Goal: Information Seeking & Learning: Learn about a topic

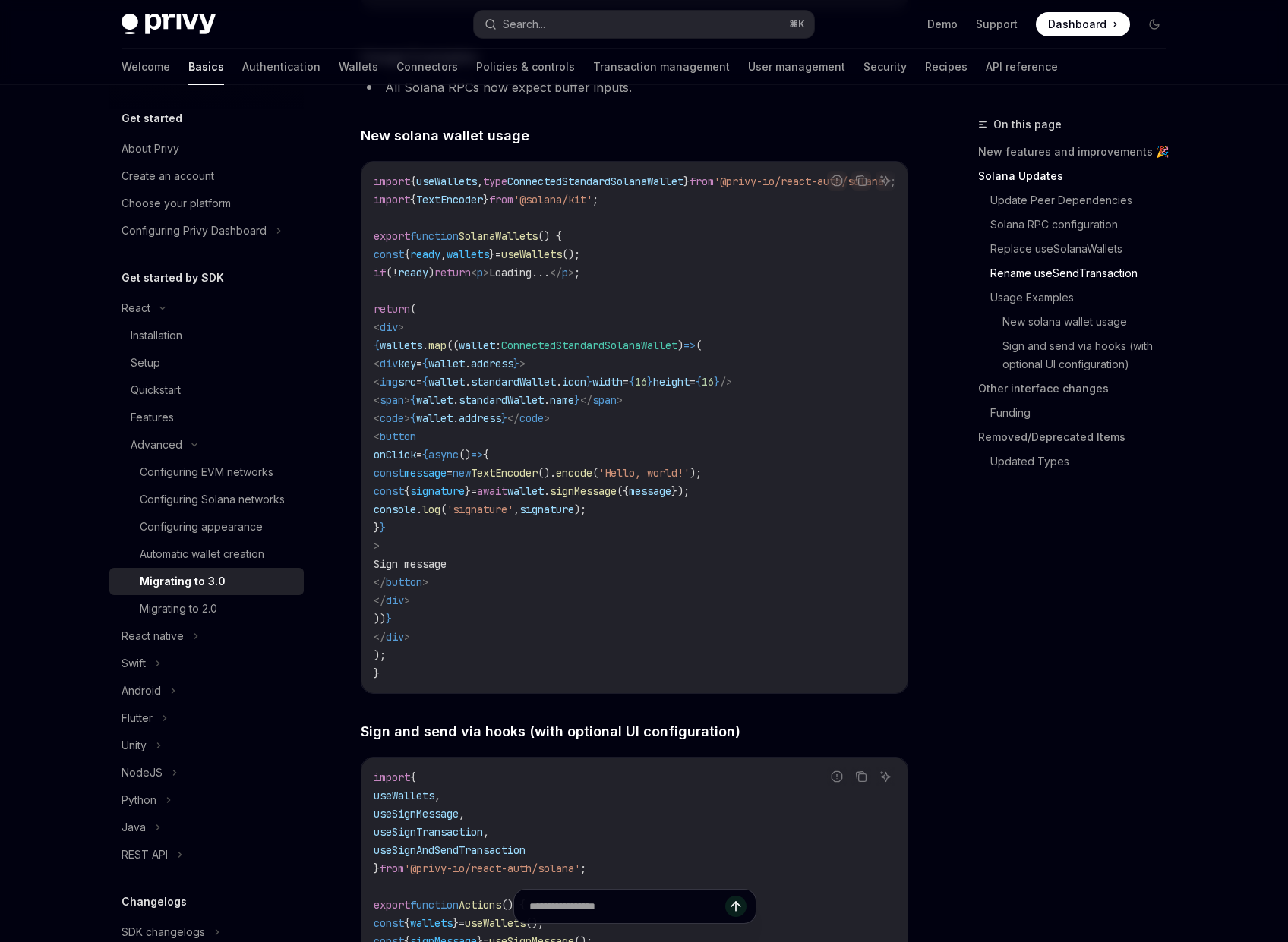
scroll to position [2246, 0]
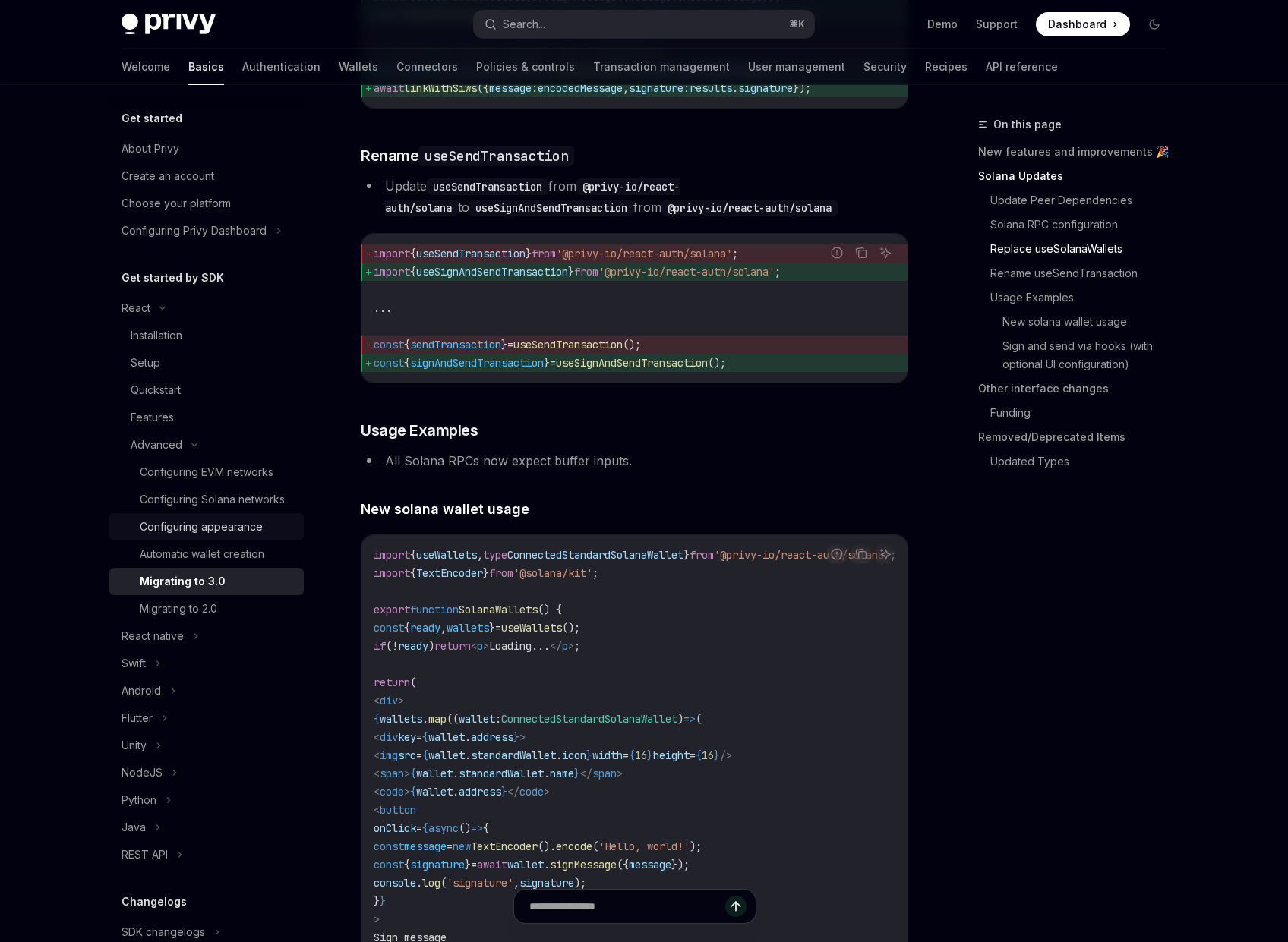
click at [226, 536] on div "Configuring appearance" at bounding box center [201, 526] width 123 height 18
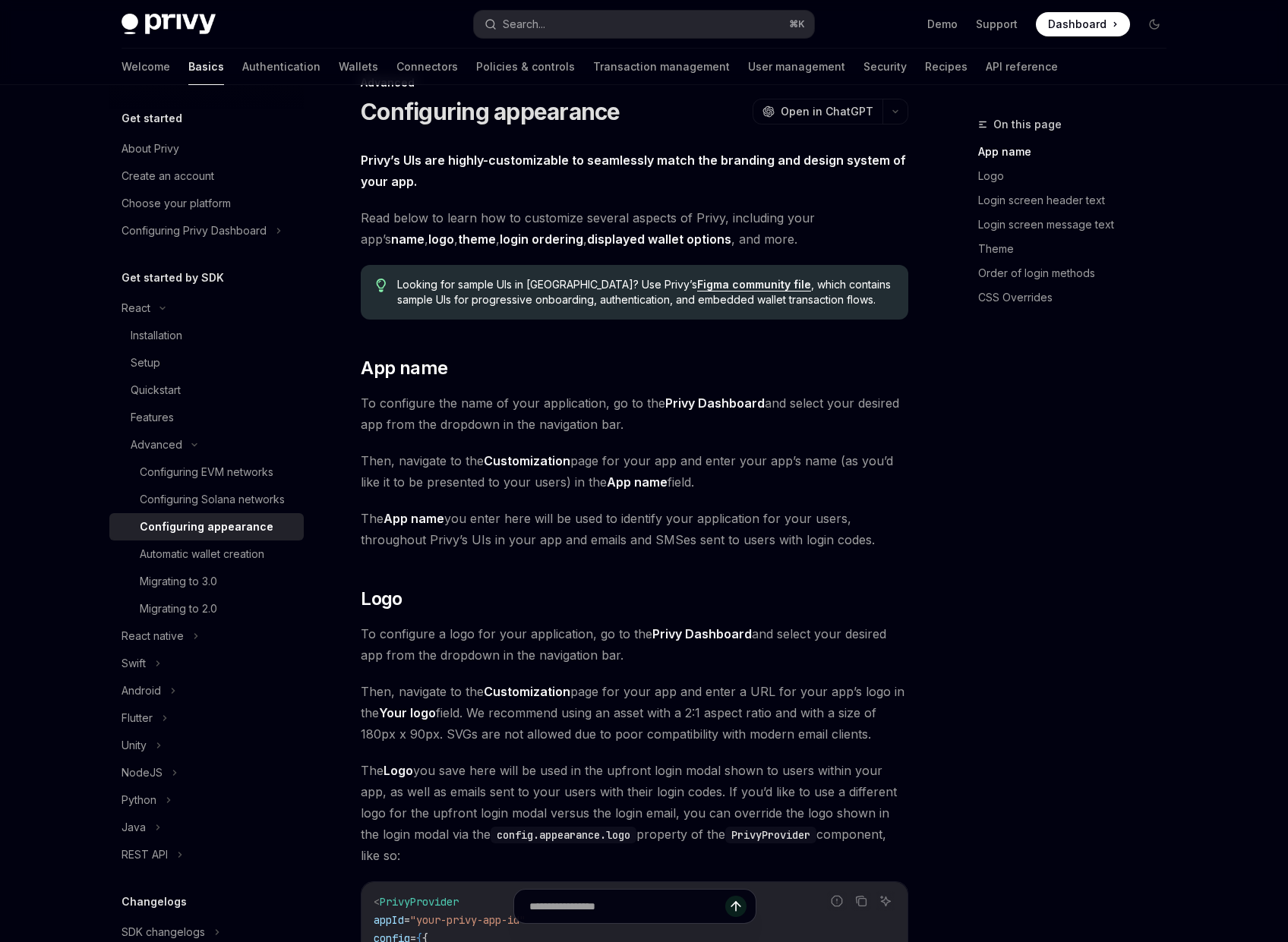
scroll to position [10, 0]
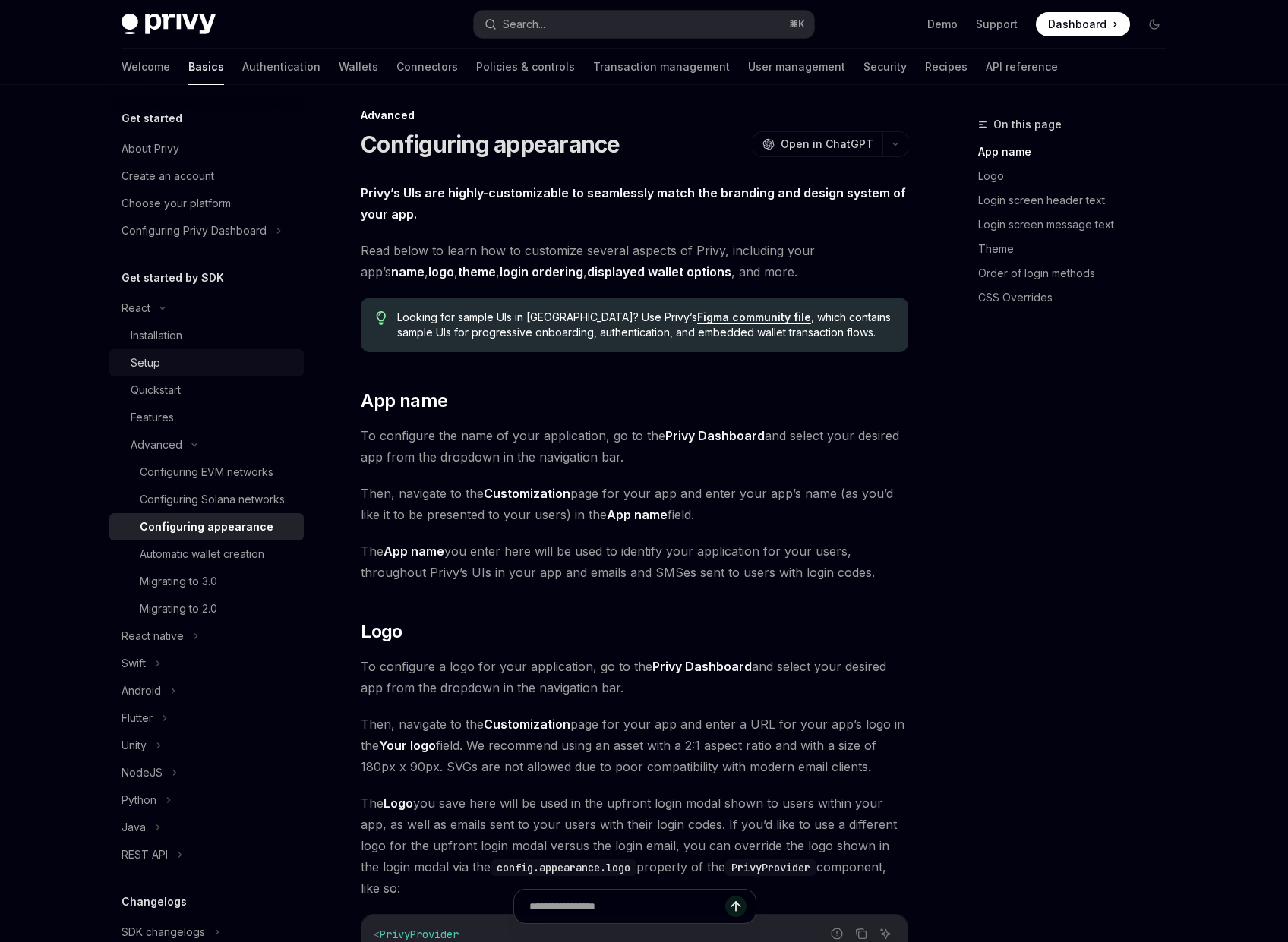
click at [153, 361] on div "Setup" at bounding box center [145, 362] width 29 height 18
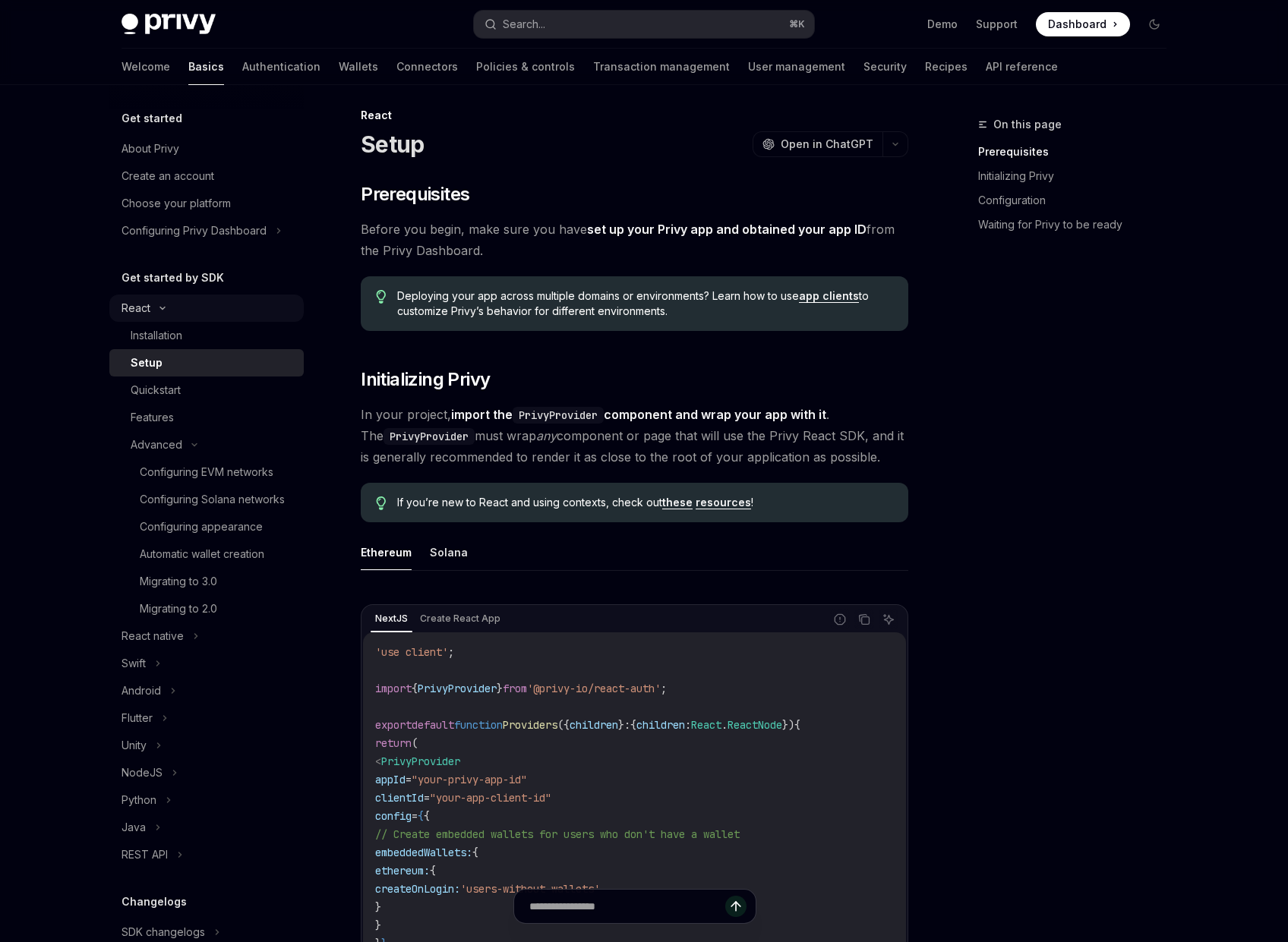
click at [137, 309] on div "React" at bounding box center [136, 308] width 29 height 18
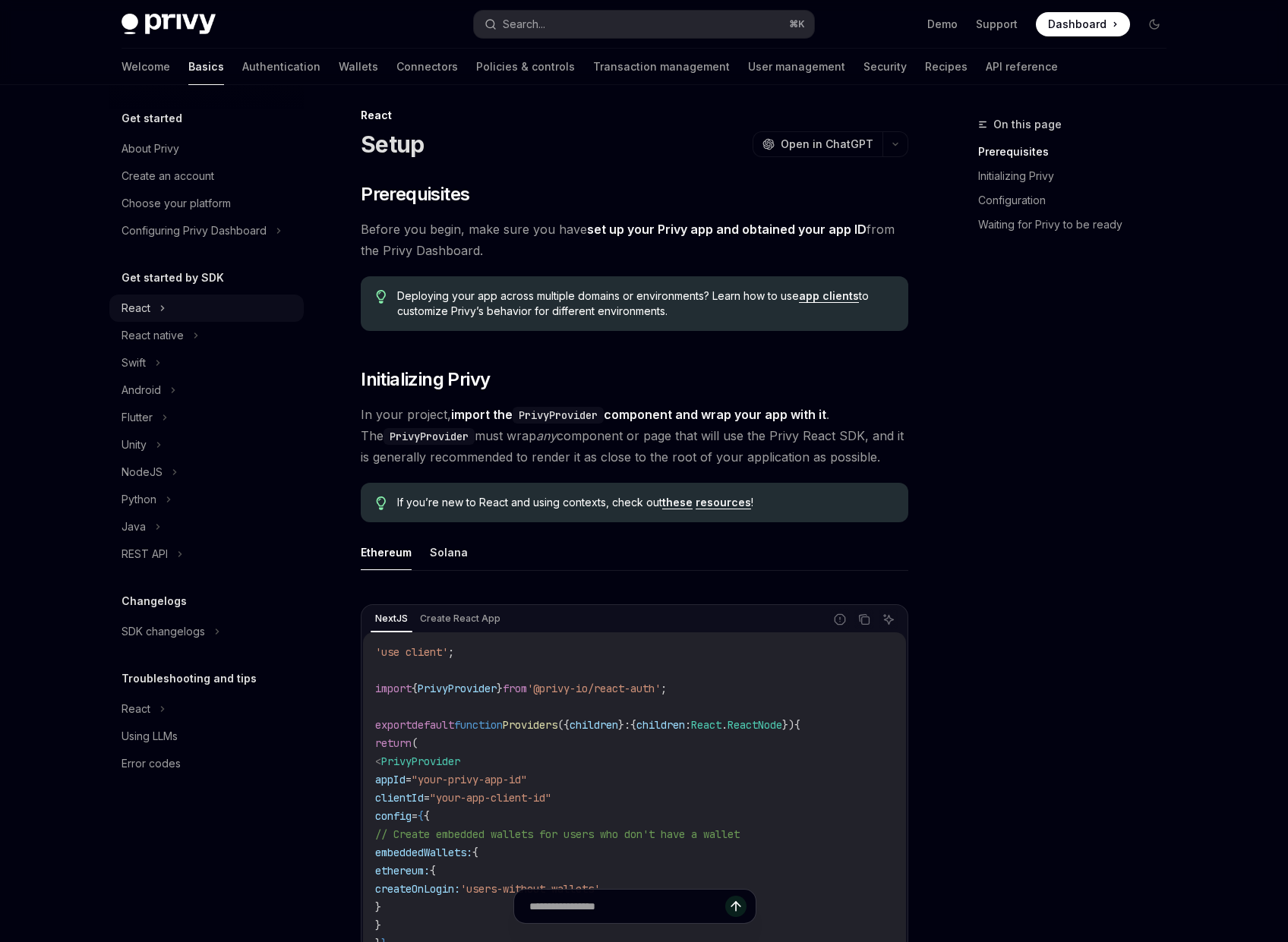
click at [137, 309] on div "React" at bounding box center [136, 308] width 29 height 18
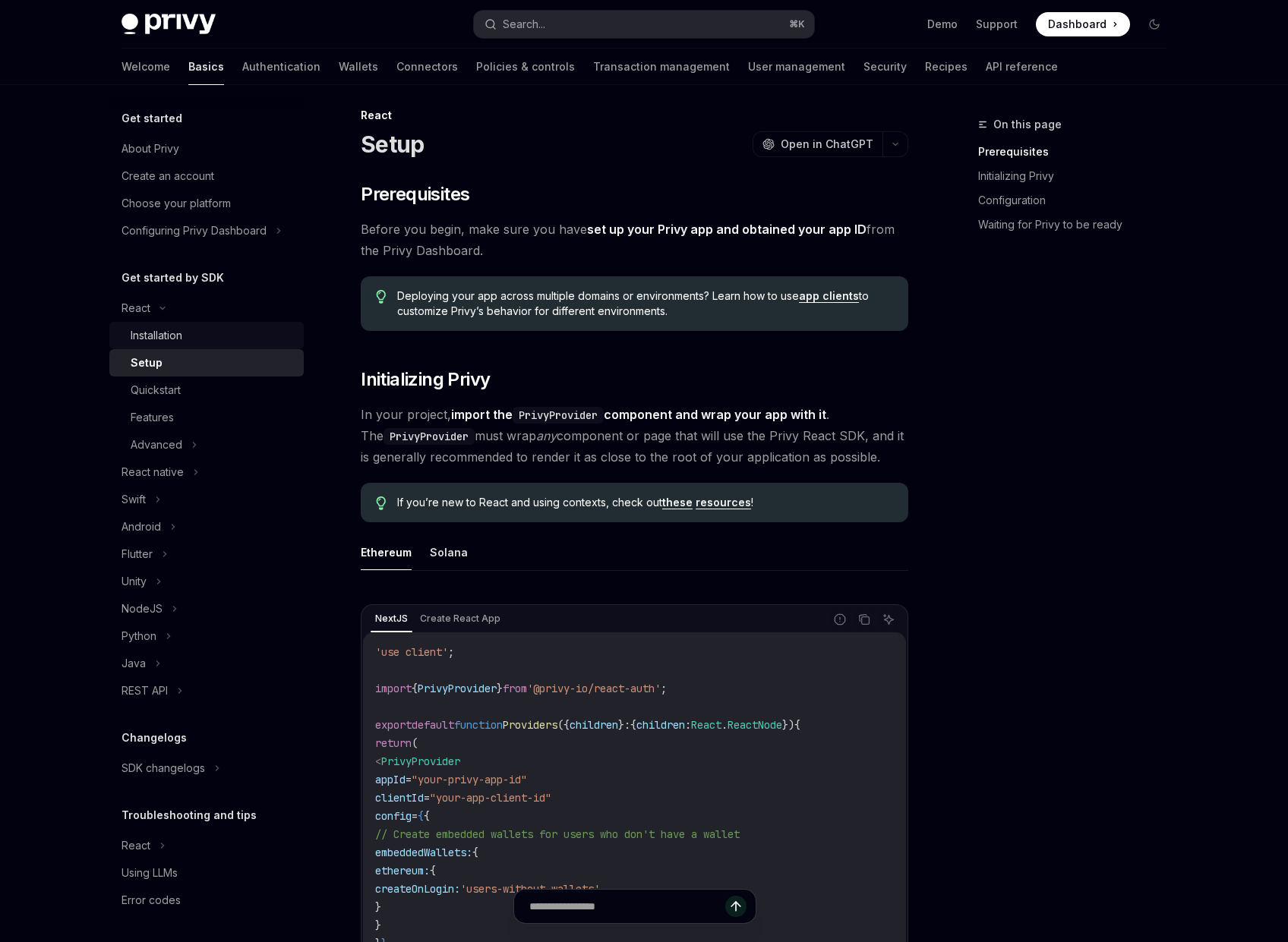
click at [147, 328] on div "Installation" at bounding box center [156, 335] width 52 height 18
type textarea "*"
